Goal: Register for event/course

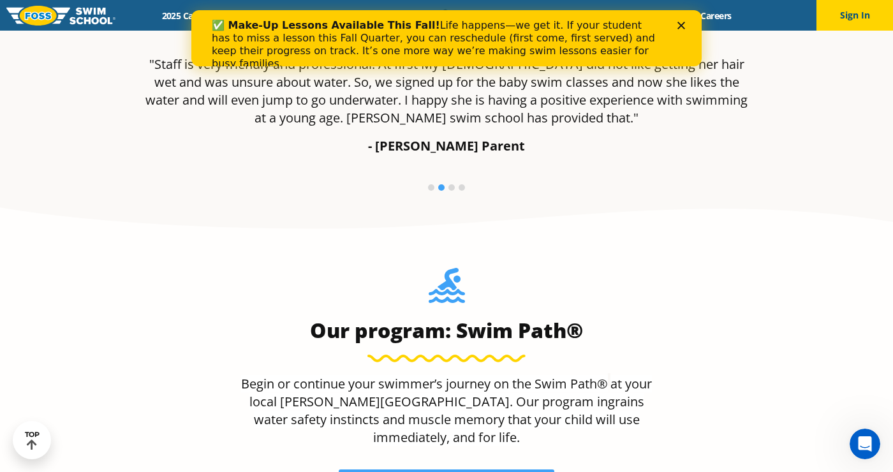
scroll to position [932, 0]
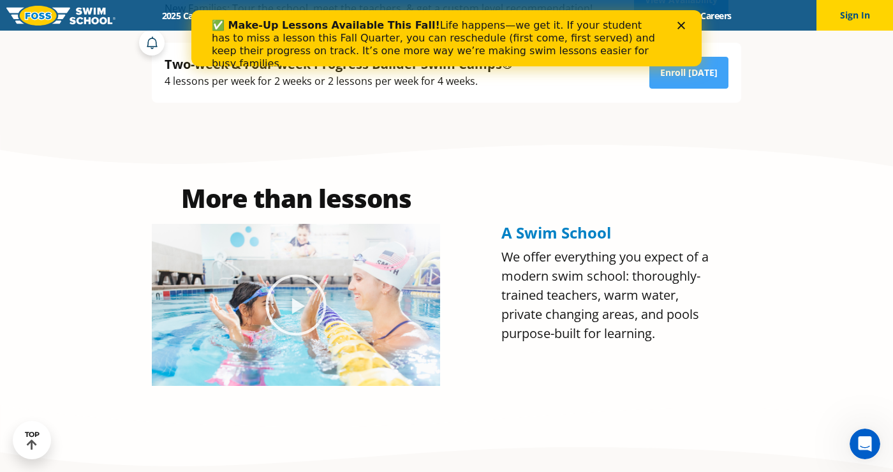
click at [134, 235] on section "More than lessons A Swim School We offer everything you expect of a modern swim…" at bounding box center [446, 286] width 893 height 302
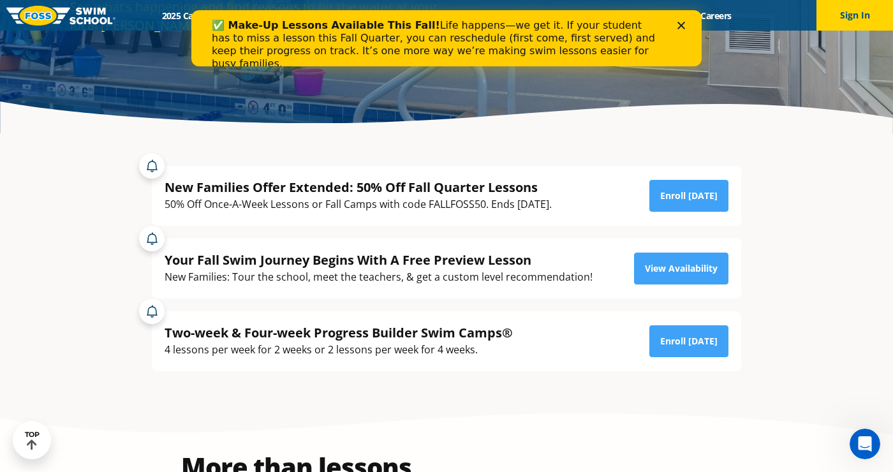
click at [110, 293] on section "New Families Offer Extended: 50% Off Fall Quarter Lessons 50% Off Once-A-Week L…" at bounding box center [447, 268] width 766 height 269
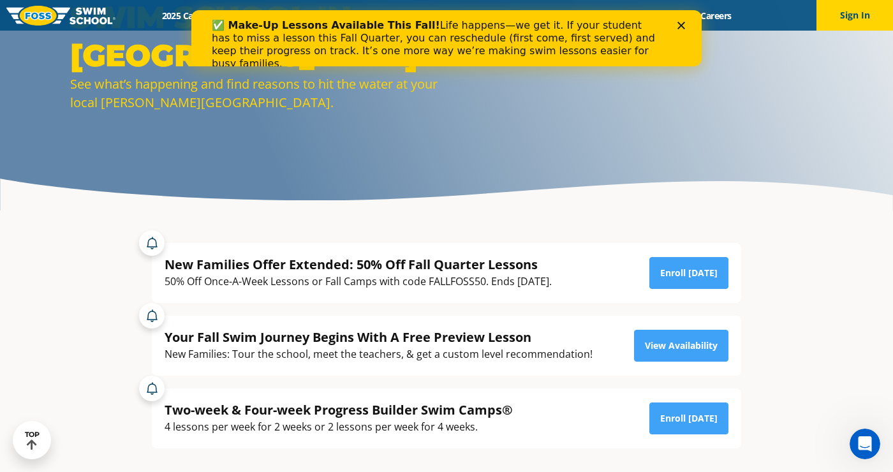
scroll to position [121, 0]
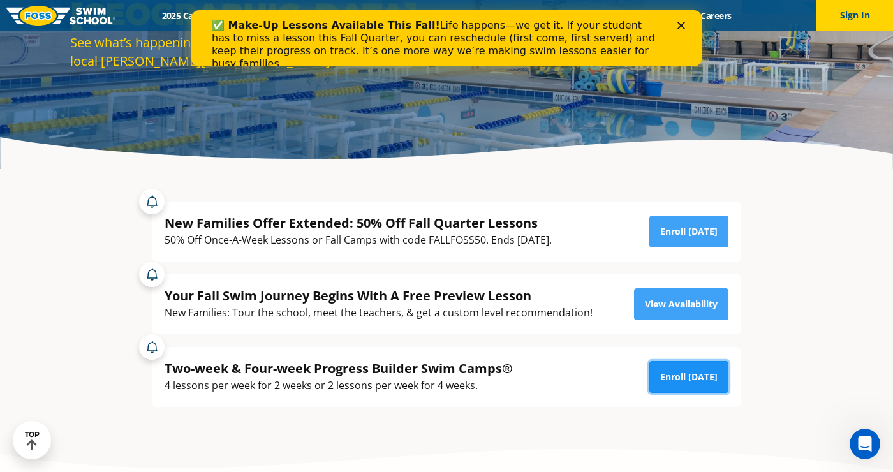
click at [696, 393] on link "Enroll Today" at bounding box center [689, 377] width 79 height 32
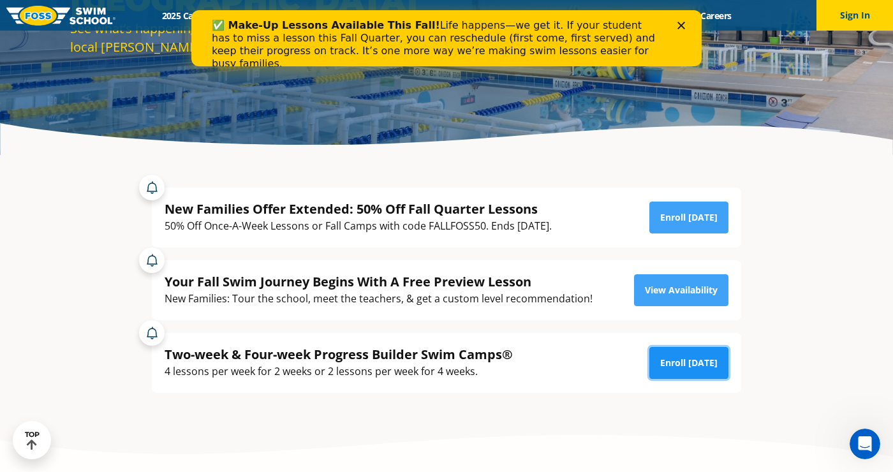
scroll to position [182, 0]
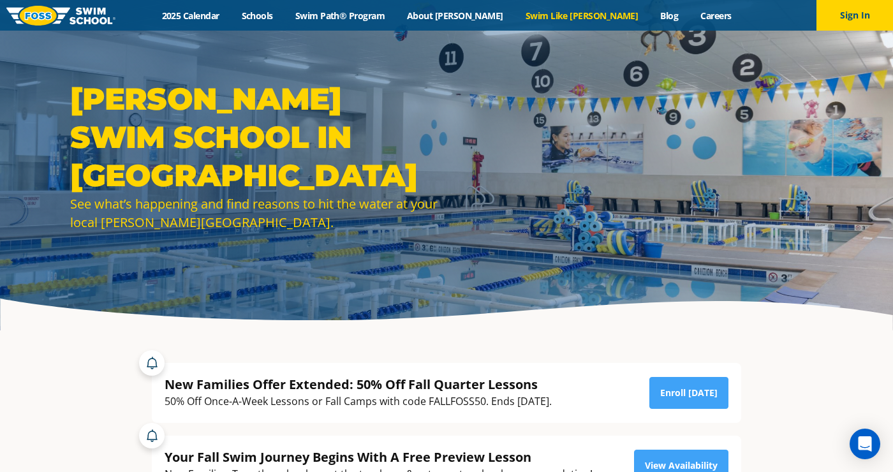
click at [541, 20] on link "Swim Like [PERSON_NAME]" at bounding box center [581, 16] width 135 height 12
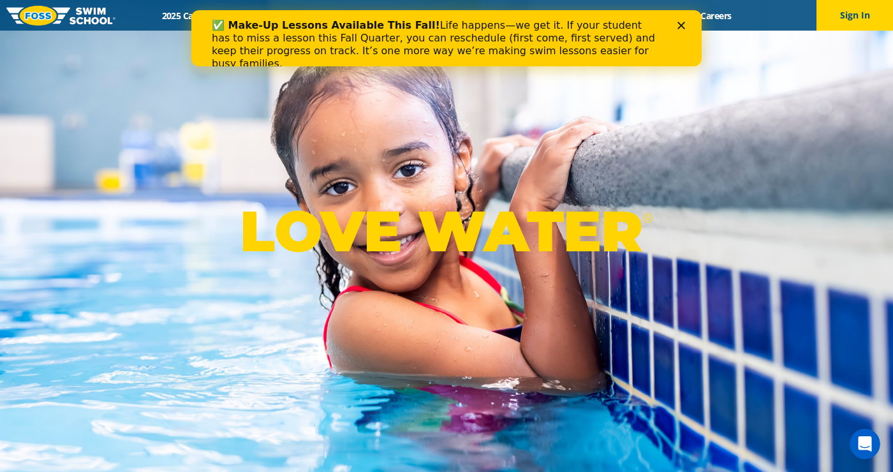
click at [332, 148] on div "LOVE WATER ®" at bounding box center [446, 236] width 893 height 472
click at [685, 15] on div "✅ Make-Up Lessons Available This Fall! Life happens—we get it. If your student …" at bounding box center [446, 38] width 511 height 56
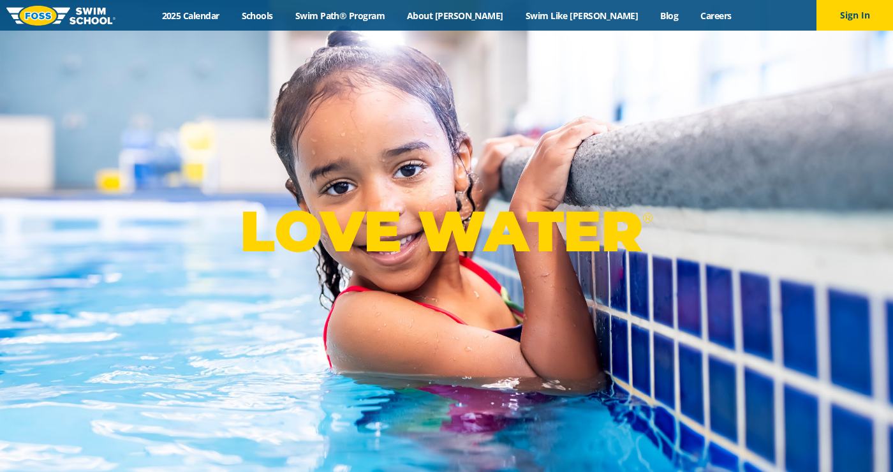
click at [384, 4] on div "Menu 2025 Calendar Schools Swim Path® Program About FOSS Swim Like Regan Blog C…" at bounding box center [446, 15] width 893 height 31
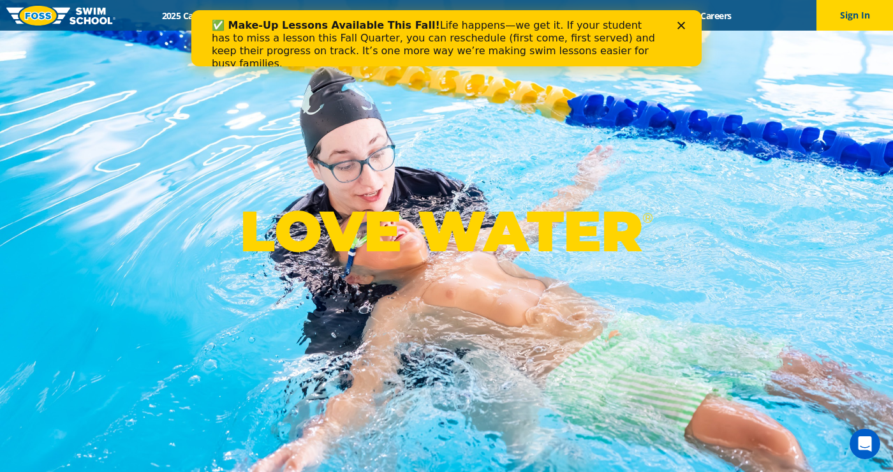
click at [680, 26] on icon "Close" at bounding box center [682, 26] width 8 height 8
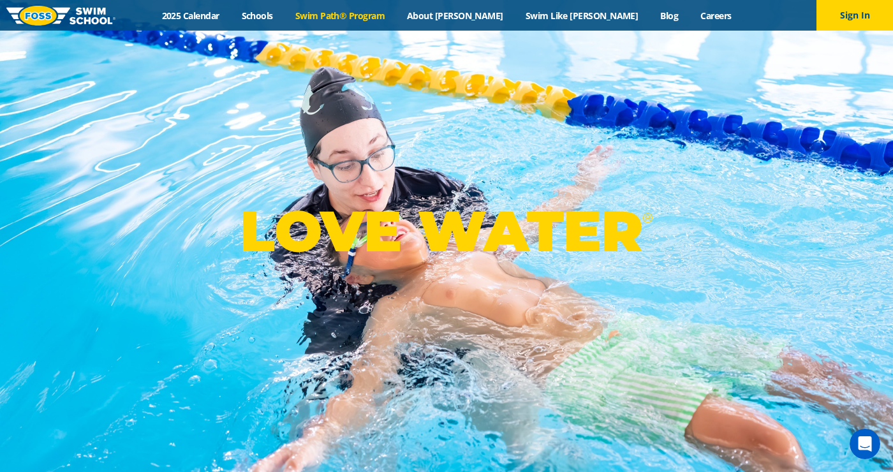
click at [394, 14] on link "Swim Path® Program" at bounding box center [340, 16] width 112 height 12
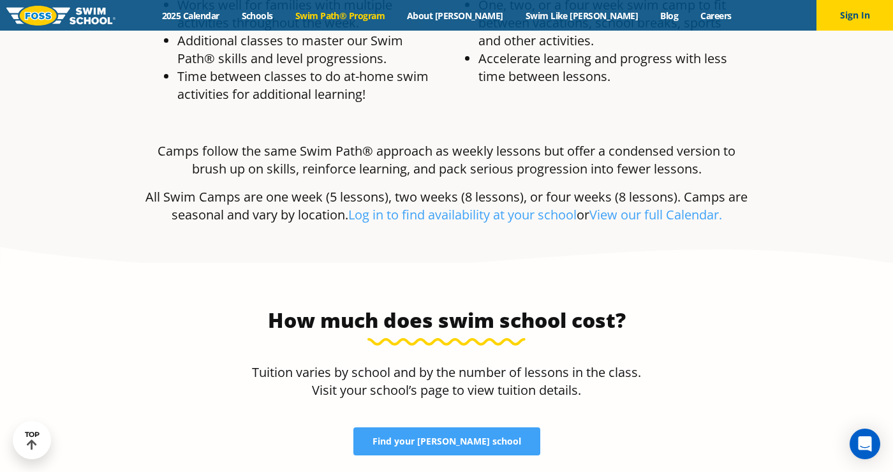
scroll to position [2461, 0]
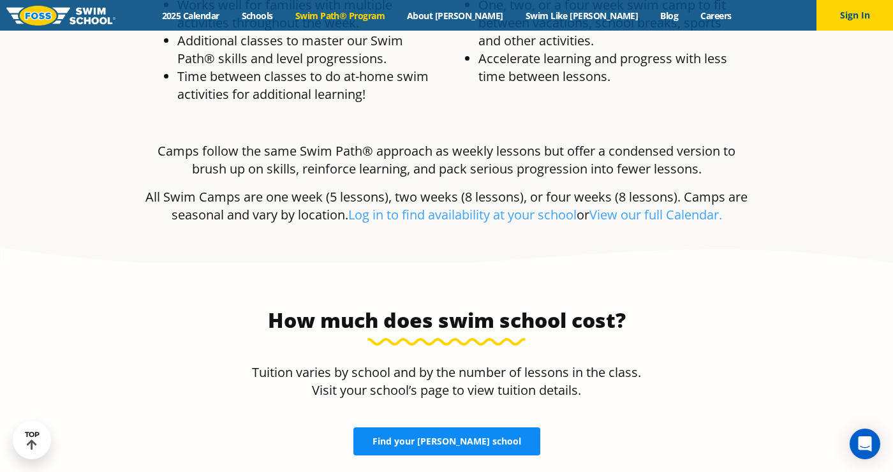
click at [415, 437] on span "Find your FOSS school" at bounding box center [447, 441] width 149 height 9
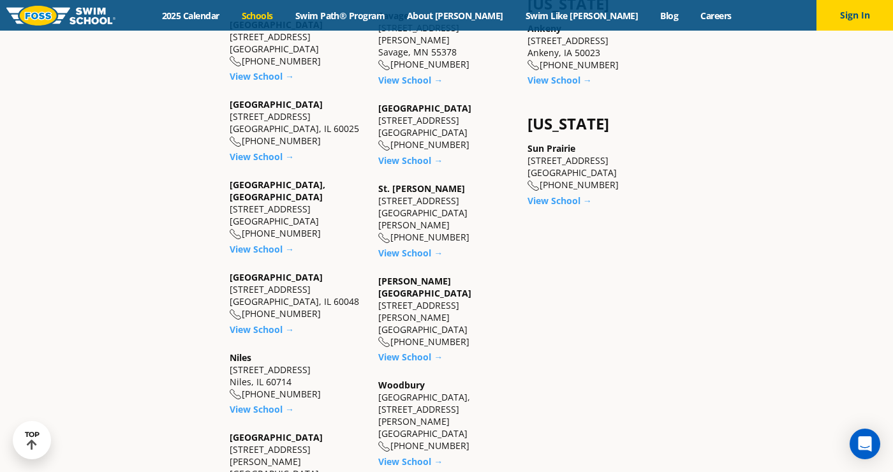
scroll to position [1073, 0]
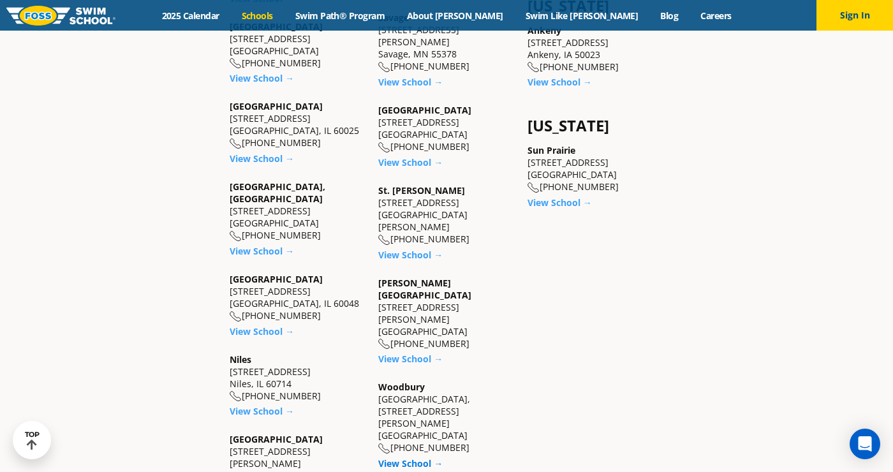
click at [401, 458] on link "View School →" at bounding box center [410, 464] width 64 height 12
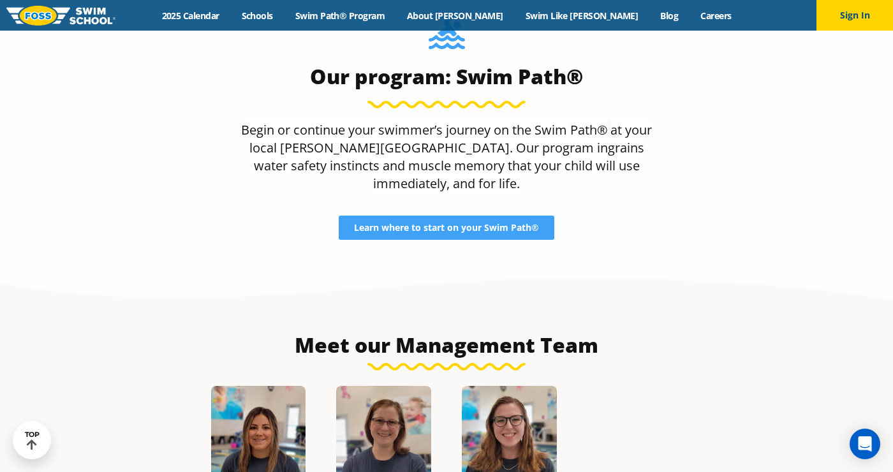
scroll to position [1173, 0]
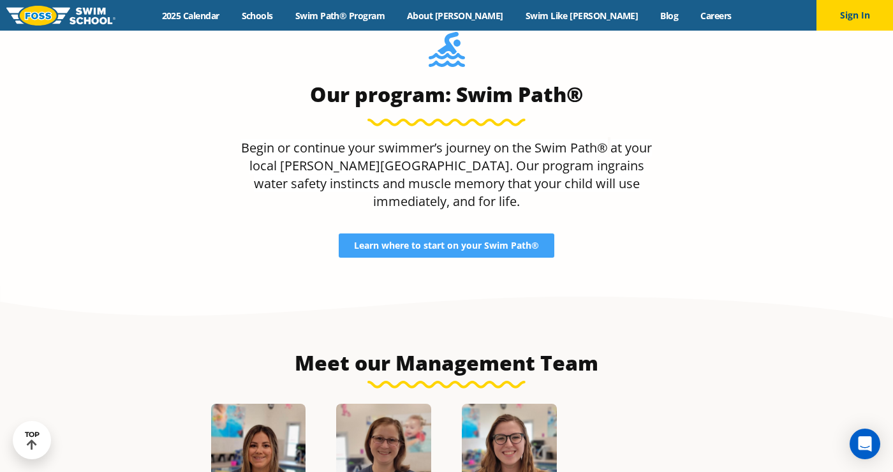
click at [378, 218] on div "Our program: Swim Path® Begin or continue your swimmer’s journey on the Swim Pa…" at bounding box center [446, 145] width 615 height 226
click at [425, 234] on link "Learn where to start on your Swim Path®" at bounding box center [447, 246] width 216 height 24
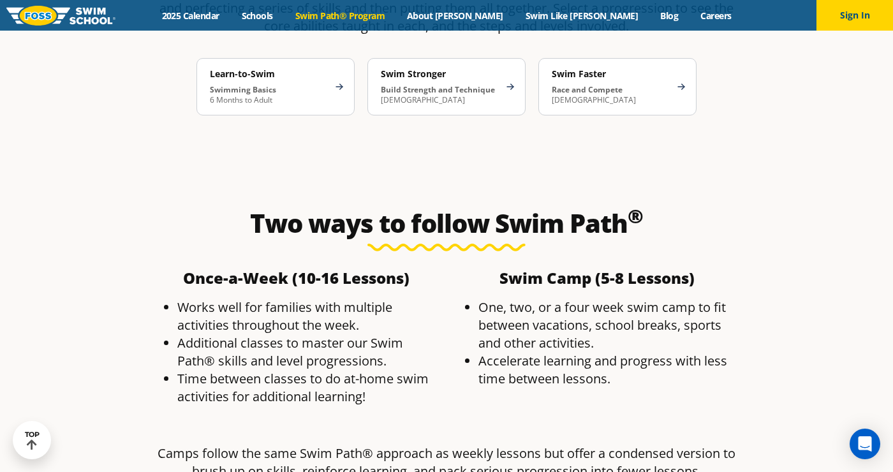
scroll to position [2154, 0]
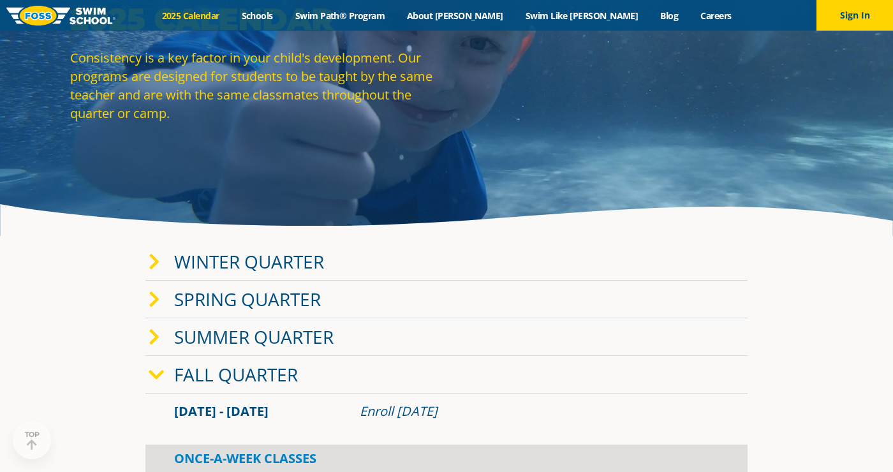
scroll to position [98, 0]
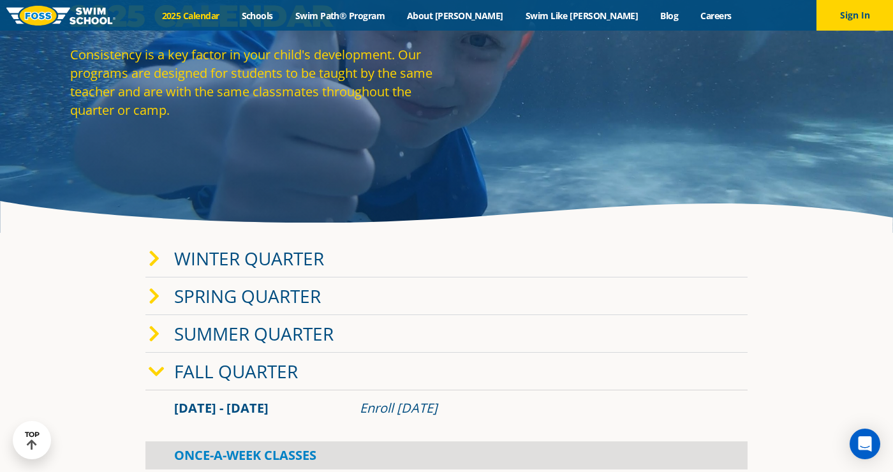
click at [186, 271] on link "Winter Quarter" at bounding box center [249, 258] width 150 height 24
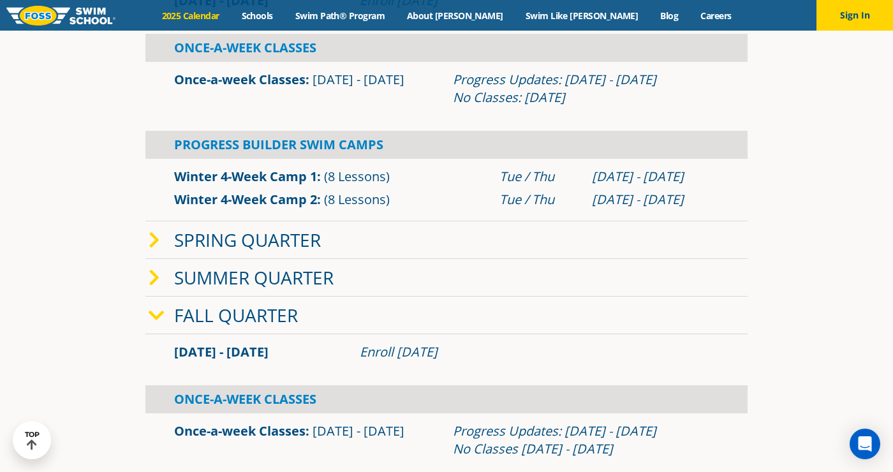
scroll to position [393, 0]
click at [201, 327] on link "Fall Quarter" at bounding box center [236, 314] width 124 height 24
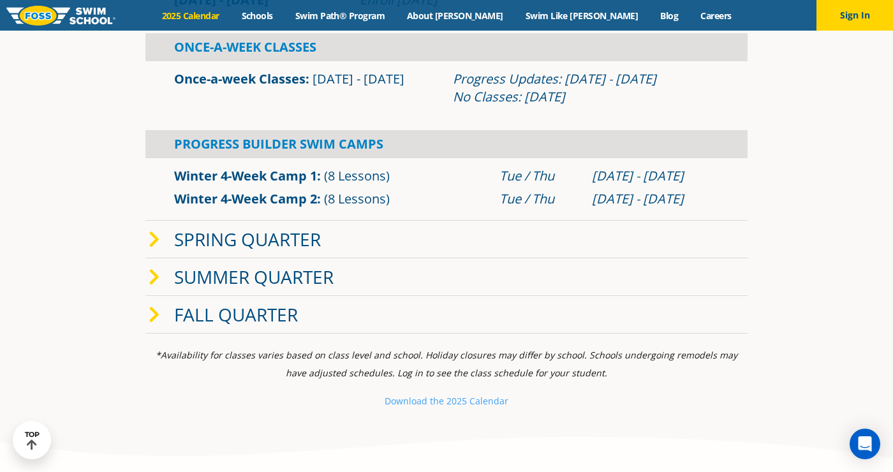
click at [200, 327] on link "Fall Quarter" at bounding box center [236, 314] width 124 height 24
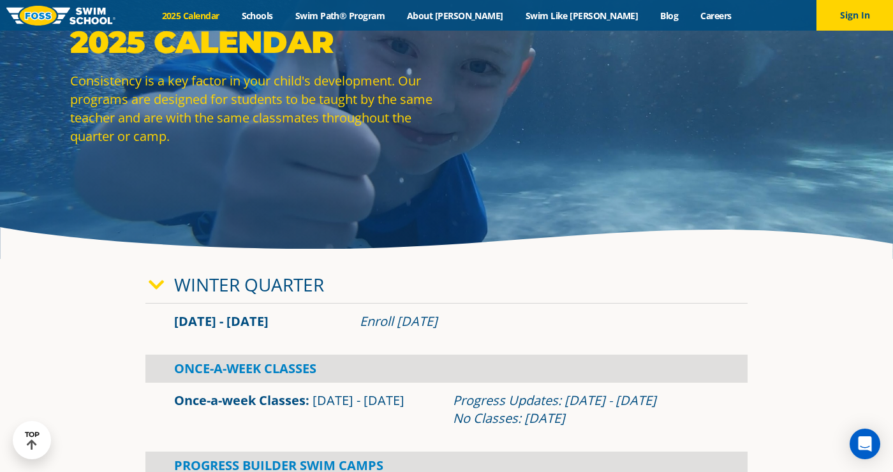
scroll to position [0, 0]
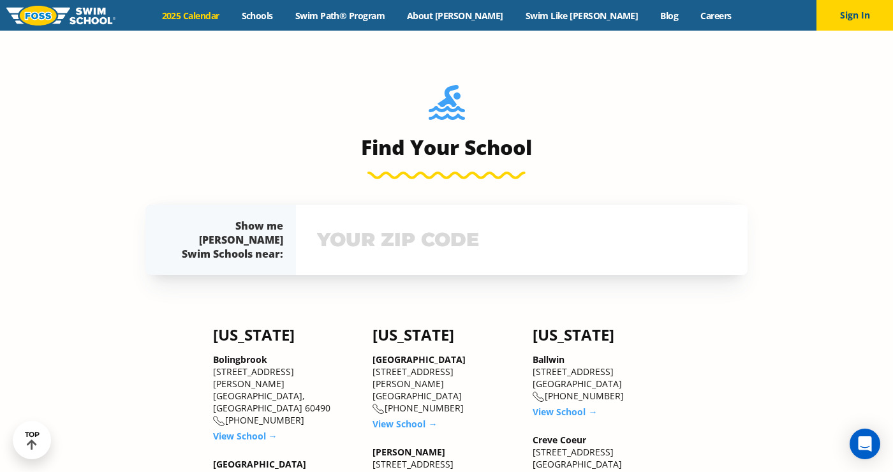
click at [340, 258] on input "text" at bounding box center [522, 239] width 416 height 37
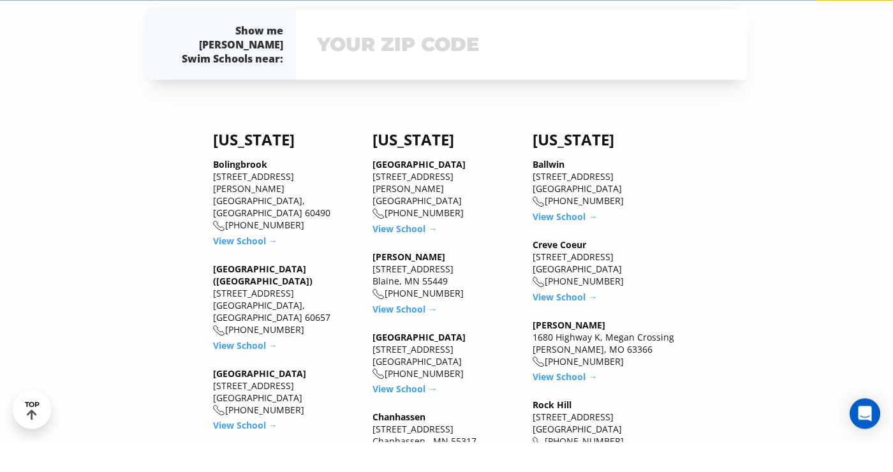
scroll to position [1279, 0]
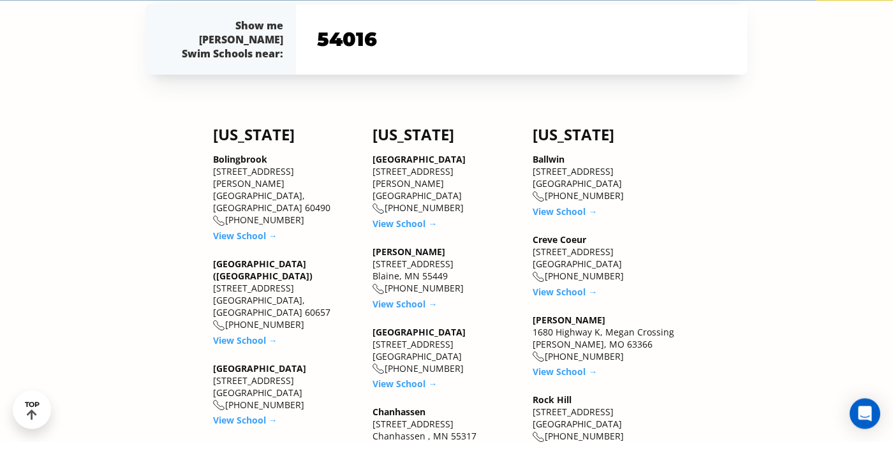
type input "54016"
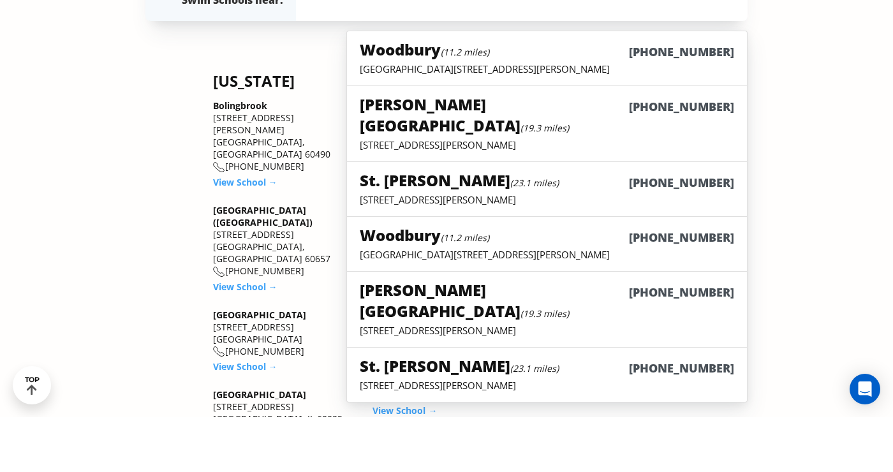
scroll to position [1309, 0]
click at [571, 130] on p "[GEOGRAPHIC_DATA][STREET_ADDRESS][PERSON_NAME]" at bounding box center [547, 123] width 375 height 13
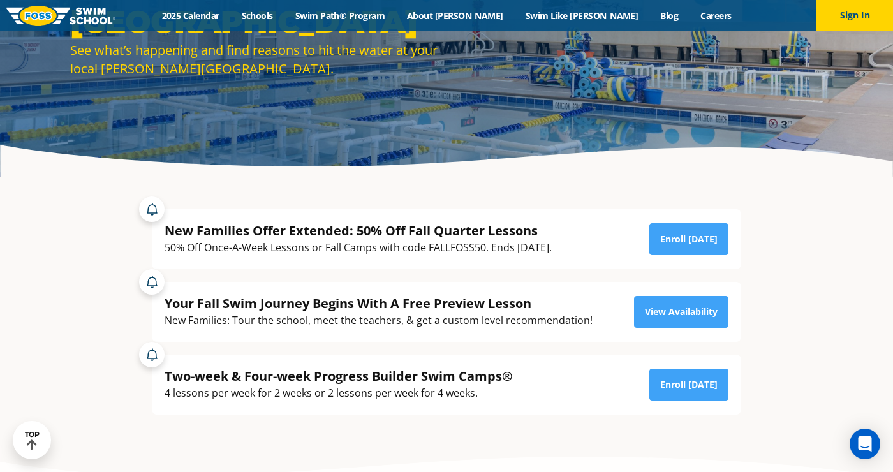
scroll to position [154, 0]
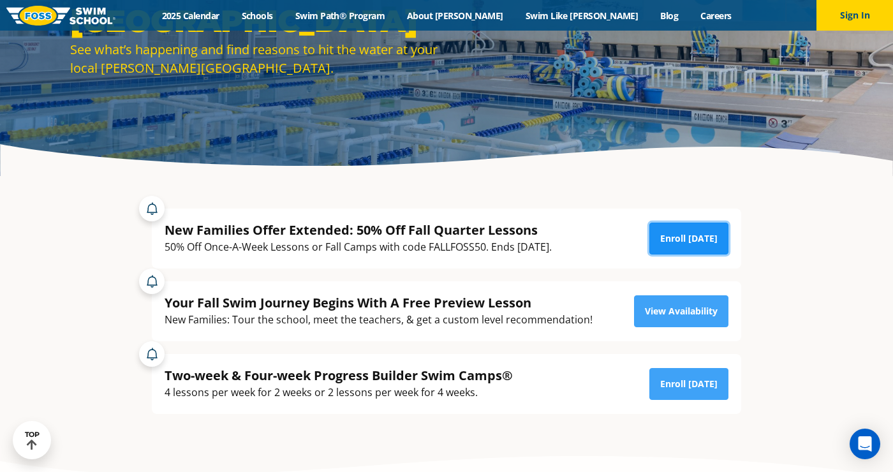
click at [720, 255] on link "Enroll [DATE]" at bounding box center [689, 239] width 79 height 32
